Goal: Find specific page/section: Find specific page/section

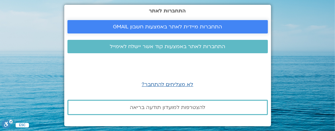
click at [110, 25] on span "התחברות מיידית לאתר באמצעות חשבון GMAIL" at bounding box center [167, 27] width 185 height 6
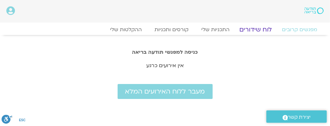
click at [252, 32] on link "לוח שידורים" at bounding box center [256, 30] width 48 height 8
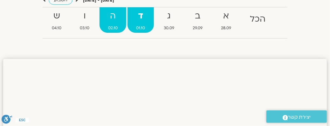
click at [112, 17] on strong "ה" at bounding box center [113, 16] width 27 height 14
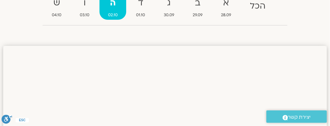
scroll to position [32, 0]
